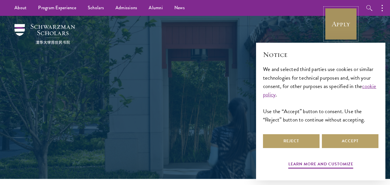
click at [342, 23] on link "Apply" at bounding box center [341, 24] width 32 height 32
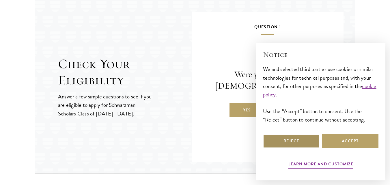
click at [296, 142] on button "Reject" at bounding box center [291, 141] width 57 height 14
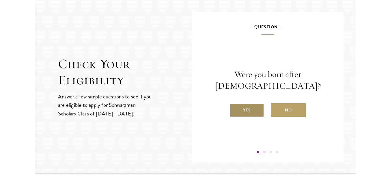
click at [251, 110] on label "Yes" at bounding box center [246, 110] width 35 height 14
click at [235, 109] on input "Yes" at bounding box center [231, 106] width 5 height 5
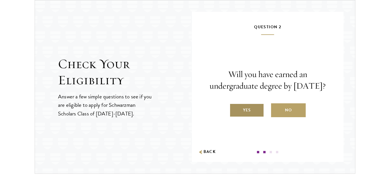
click at [252, 114] on label "Yes" at bounding box center [246, 110] width 35 height 14
click at [235, 109] on input "Yes" at bounding box center [231, 106] width 5 height 5
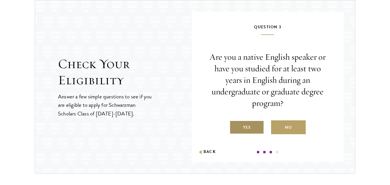
click at [248, 123] on label "Yes" at bounding box center [246, 127] width 35 height 14
click at [235, 123] on input "Yes" at bounding box center [231, 123] width 5 height 5
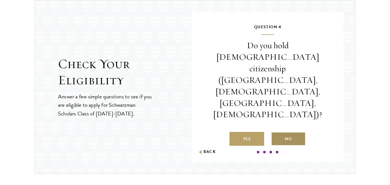
click at [282, 132] on label "No" at bounding box center [288, 139] width 35 height 14
click at [276, 133] on input "No" at bounding box center [273, 135] width 5 height 5
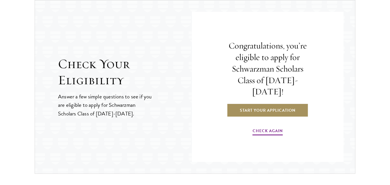
click at [279, 108] on link "Start Your Application" at bounding box center [268, 110] width 82 height 14
